Goal: Find specific page/section: Find specific page/section

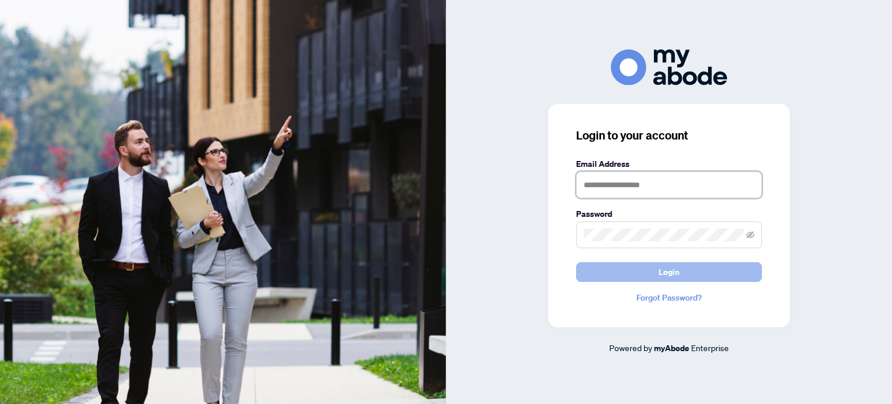
type input "**********"
click at [671, 274] on span "Login" at bounding box center [669, 272] width 21 height 19
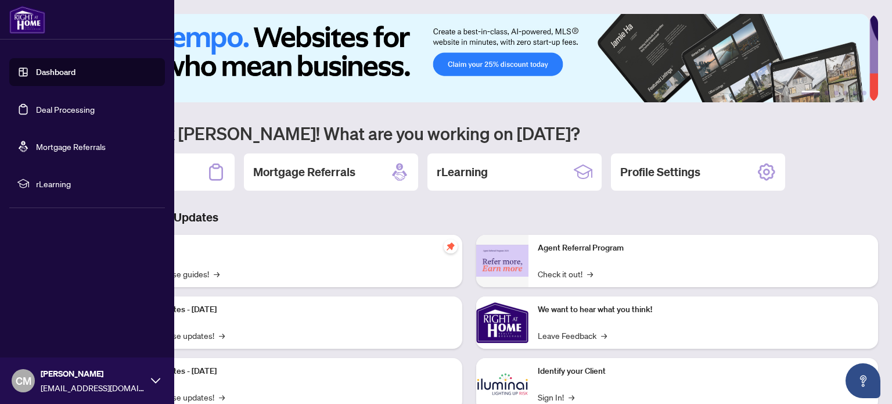
click at [36, 111] on link "Deal Processing" at bounding box center [65, 109] width 59 height 10
